Goal: Task Accomplishment & Management: Manage account settings

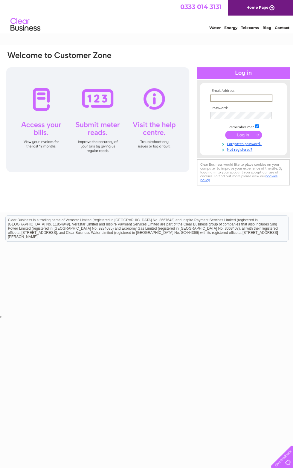
type input "gml53@aol.com"
click at [244, 135] on input "submit" at bounding box center [243, 135] width 37 height 8
click at [231, 136] on input "submit" at bounding box center [243, 134] width 37 height 8
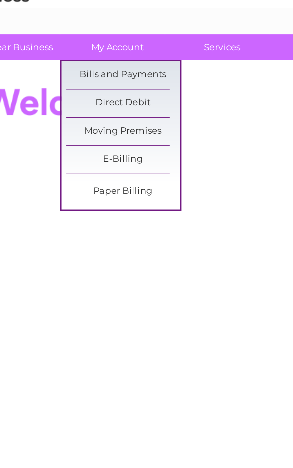
click at [57, 57] on link "Bills and Payments" at bounding box center [81, 63] width 49 height 12
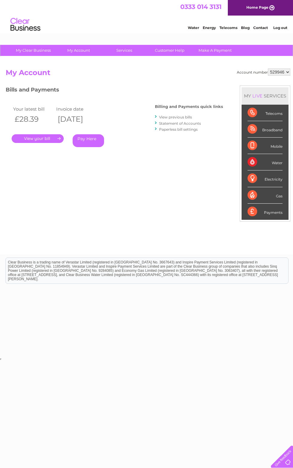
click at [272, 71] on select "529946 543685" at bounding box center [279, 72] width 22 height 7
select select "543685"
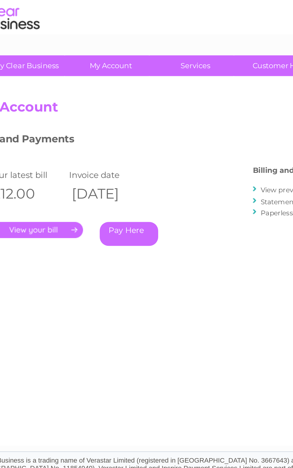
click at [16, 134] on link "." at bounding box center [38, 138] width 52 height 9
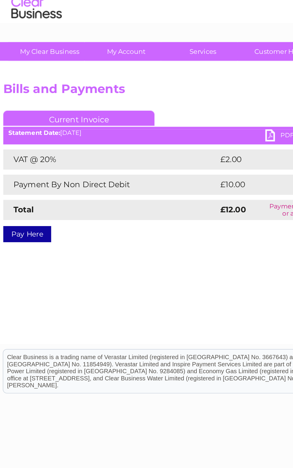
scroll to position [0, 1]
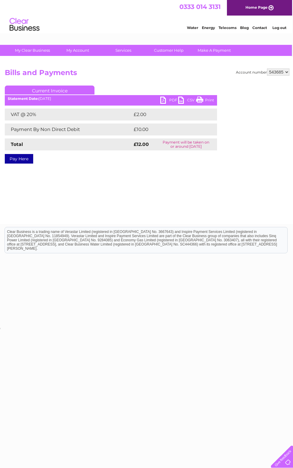
click at [199, 6] on span "0333 014 3131" at bounding box center [200, 6] width 41 height 7
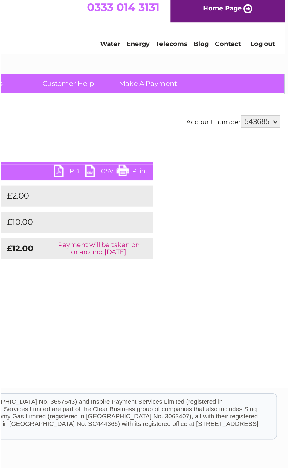
scroll to position [0, 3]
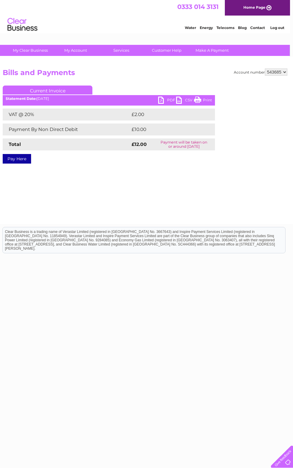
click at [103, 262] on html "Clear Business is a trading name of Verastar Limited (registered in [GEOGRAPHIC…" at bounding box center [143, 243] width 293 height 38
click at [99, 331] on html "My Clear Business Login Details My Details My Preferences Link Account My Accou…" at bounding box center [143, 165] width 293 height 331
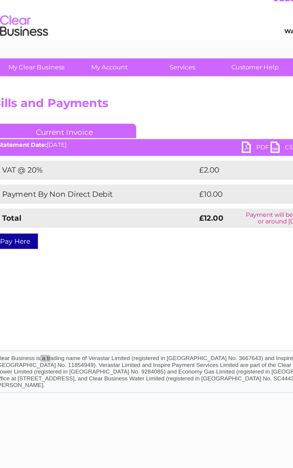
scroll to position [0, 0]
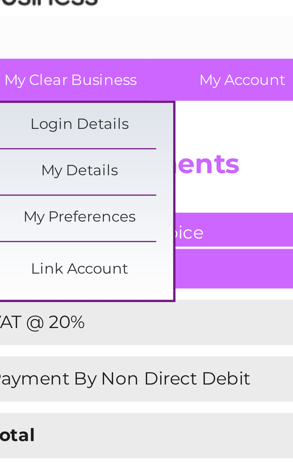
click at [14, 57] on link "Login Details" at bounding box center [35, 63] width 49 height 12
